Goal: Task Accomplishment & Management: Use online tool/utility

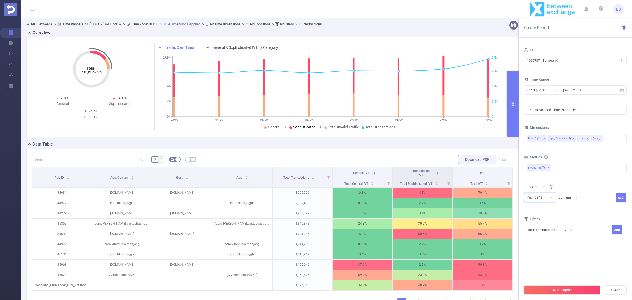
click at [530, 198] on div "Pub ID (l1)" at bounding box center [536, 197] width 19 height 9
click at [567, 200] on div "Contains" at bounding box center [567, 197] width 17 height 9
click at [571, 235] on li "Does Not Contain" at bounding box center [573, 234] width 35 height 8
click at [595, 202] on div at bounding box center [598, 197] width 30 height 9
type input "_"
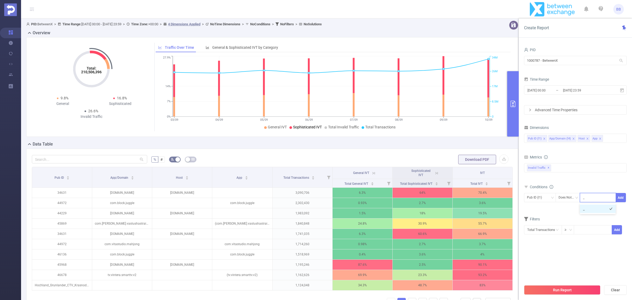
click at [596, 210] on li "_" at bounding box center [598, 209] width 36 height 8
click at [620, 198] on button "Add" at bounding box center [621, 197] width 10 height 9
click at [563, 287] on button "Run Report" at bounding box center [562, 289] width 76 height 9
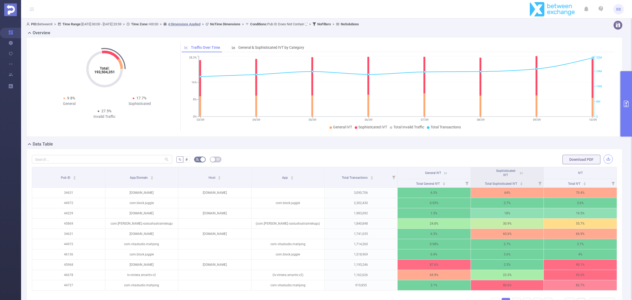
click at [605, 158] on button "button" at bounding box center [608, 158] width 9 height 9
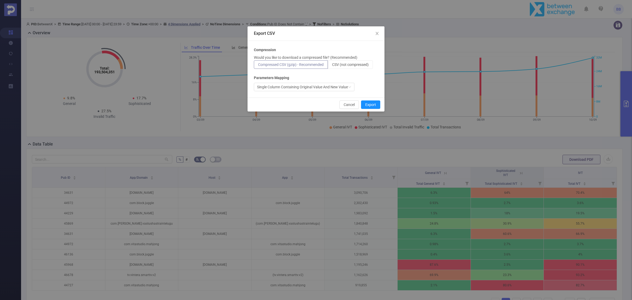
click at [352, 57] on p "Would you like to download a compressed file? (Recommended)" at bounding box center [306, 58] width 104 height 6
click at [353, 64] on span "CSV (not compressed)" at bounding box center [350, 64] width 37 height 4
click at [332, 66] on input "CSV (not compressed)" at bounding box center [332, 66] width 0 height 0
click at [334, 88] on div "Single Column Containing Original Value And New Value" at bounding box center [302, 87] width 91 height 8
click at [371, 104] on button "Export" at bounding box center [370, 104] width 19 height 8
